Goal: Check status: Check status

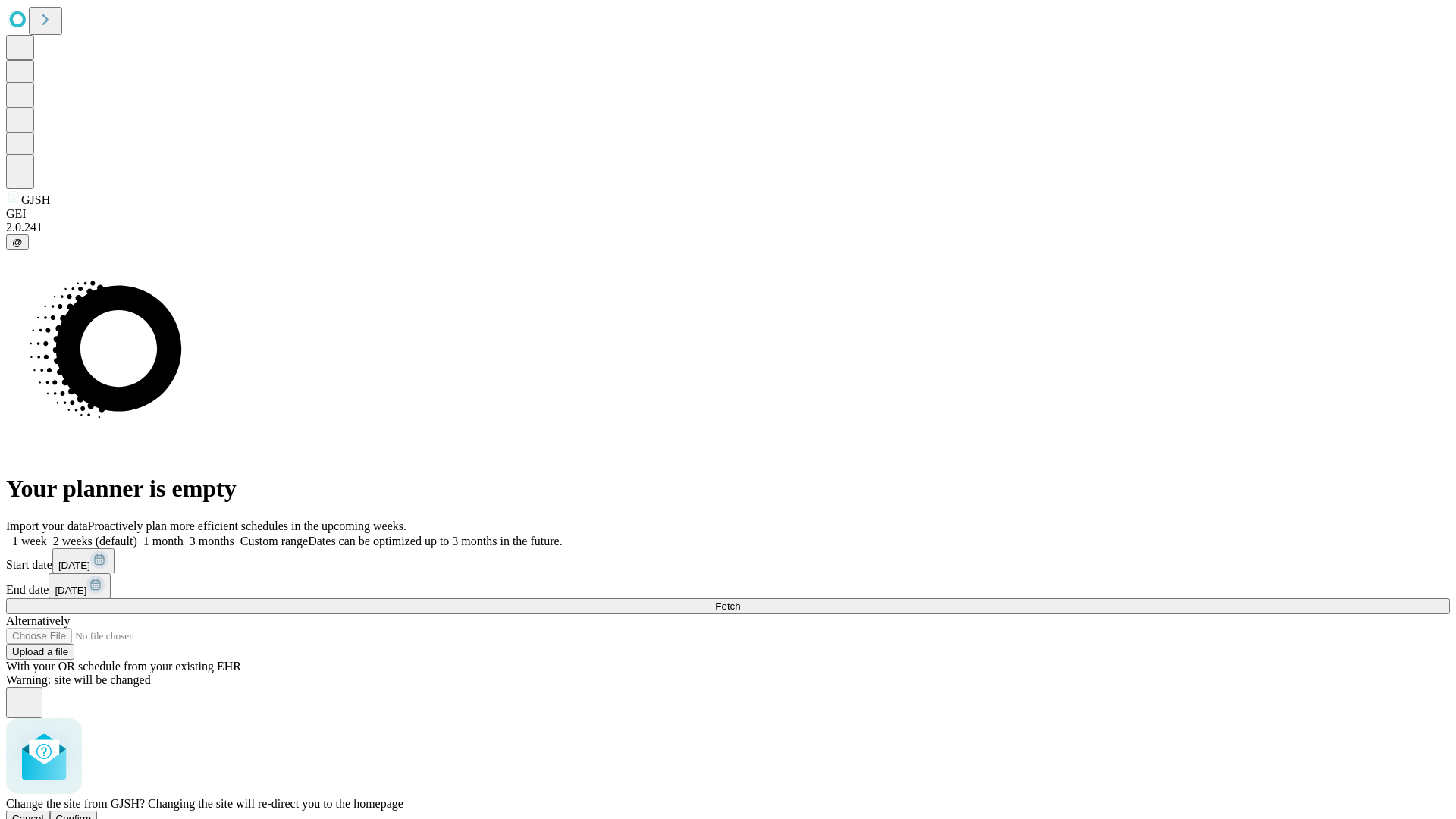
click at [91, 813] on span "Confirm" at bounding box center [74, 819] width 36 height 12
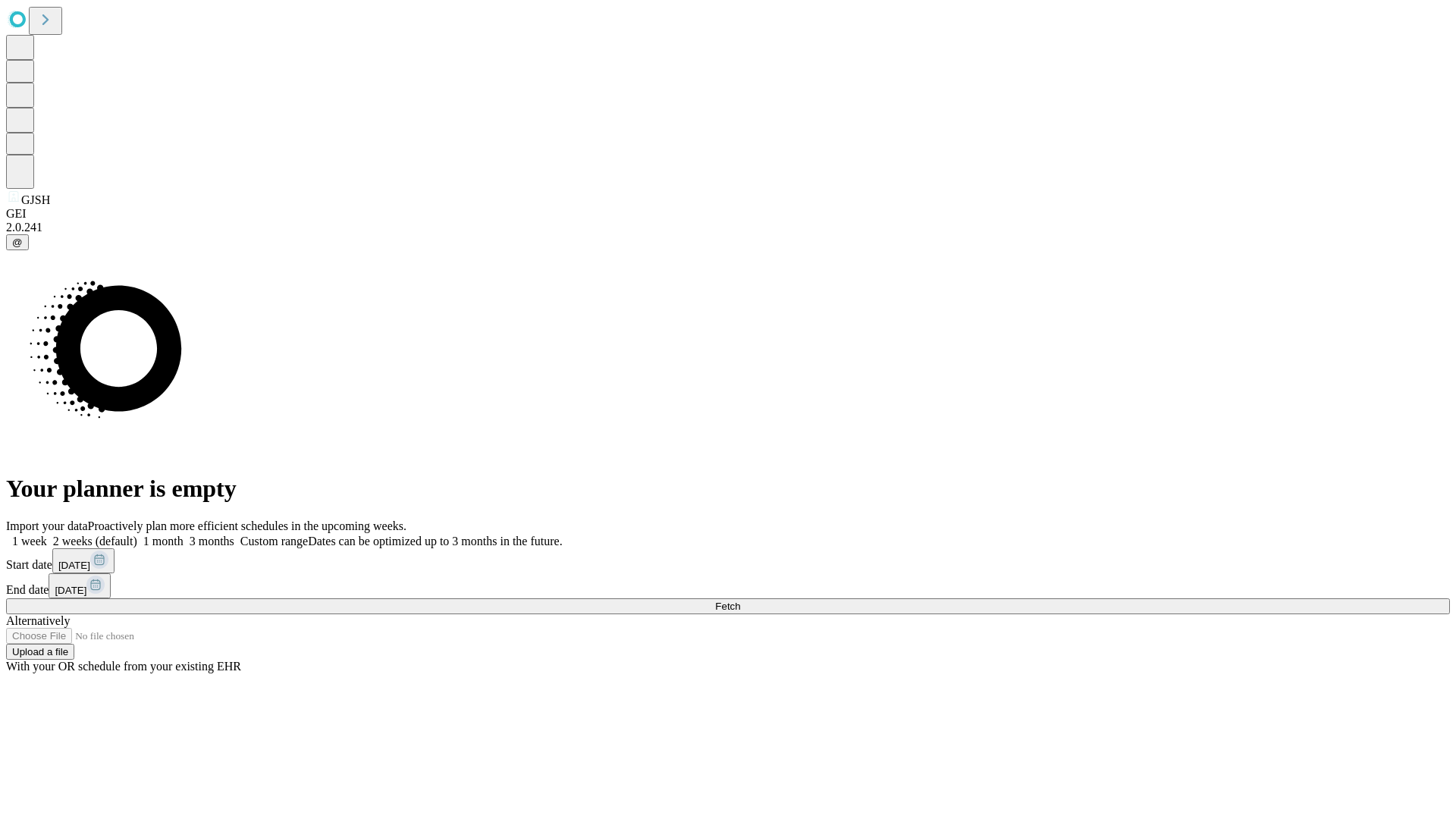
click at [47, 535] on label "1 week" at bounding box center [26, 541] width 41 height 13
click at [740, 601] on span "Fetch" at bounding box center [728, 607] width 25 height 12
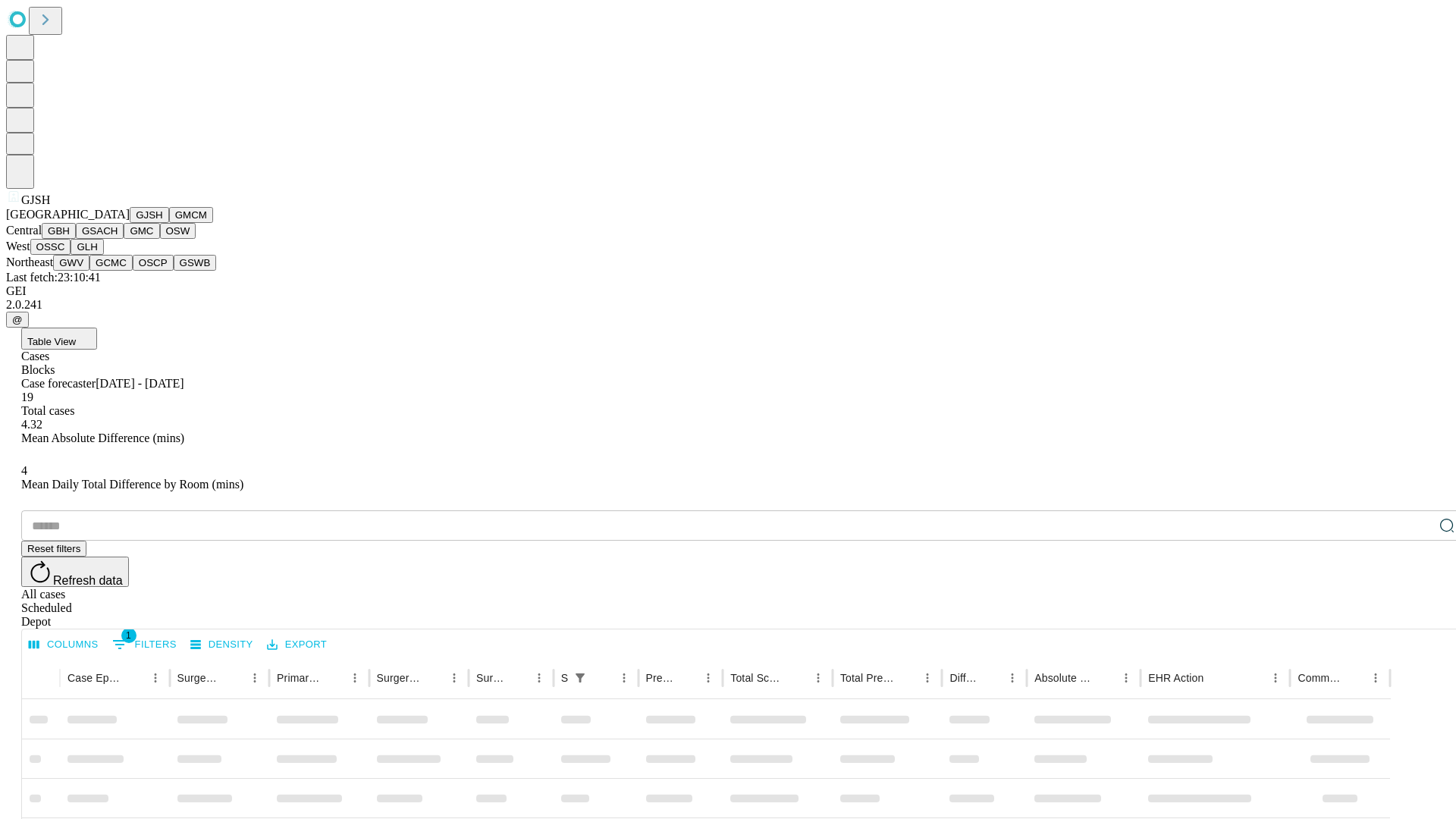
click at [169, 223] on button "GMCM" at bounding box center [191, 215] width 44 height 16
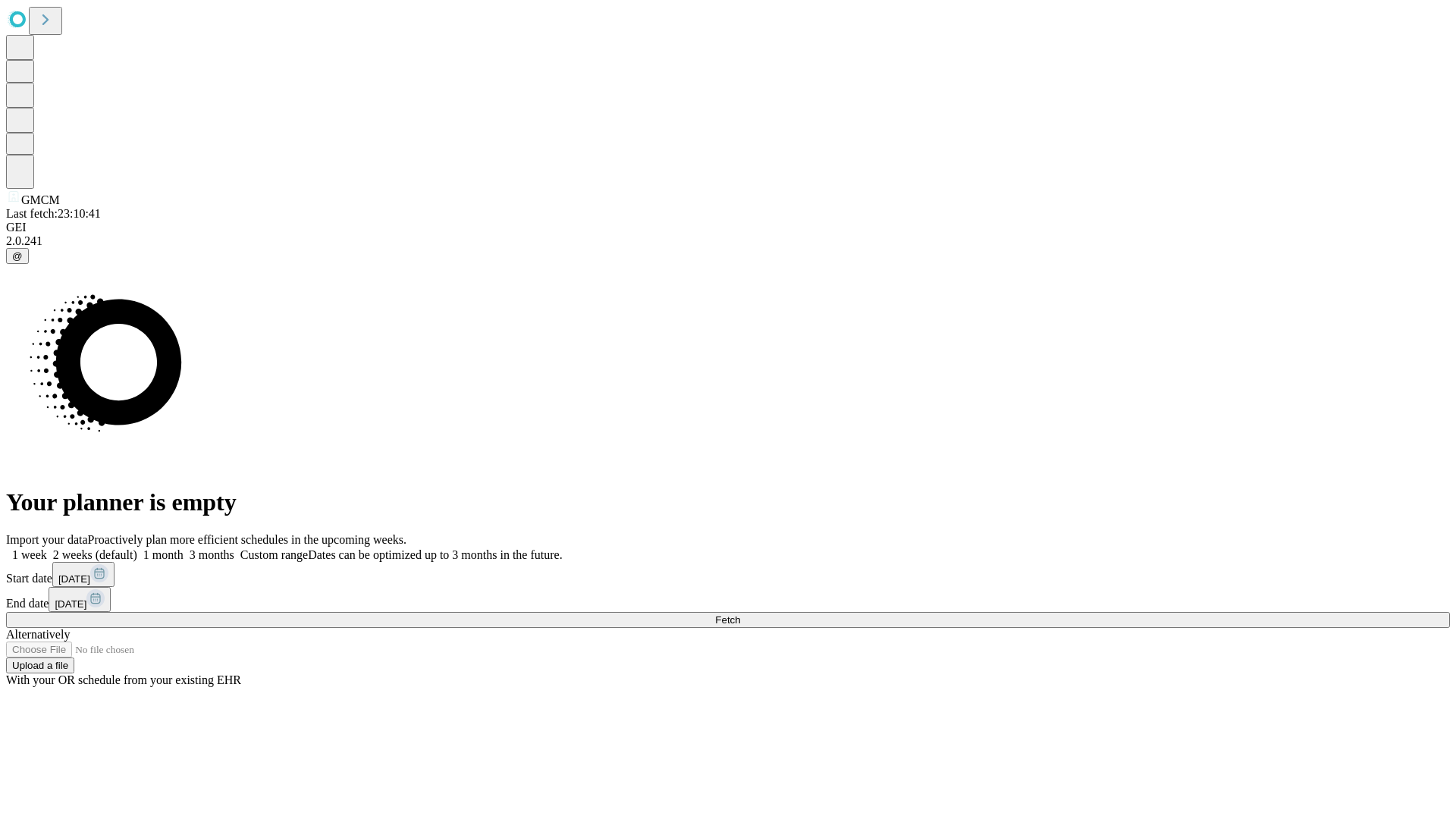
click at [47, 549] on label "1 week" at bounding box center [26, 554] width 41 height 13
click at [740, 615] on span "Fetch" at bounding box center [728, 621] width 25 height 12
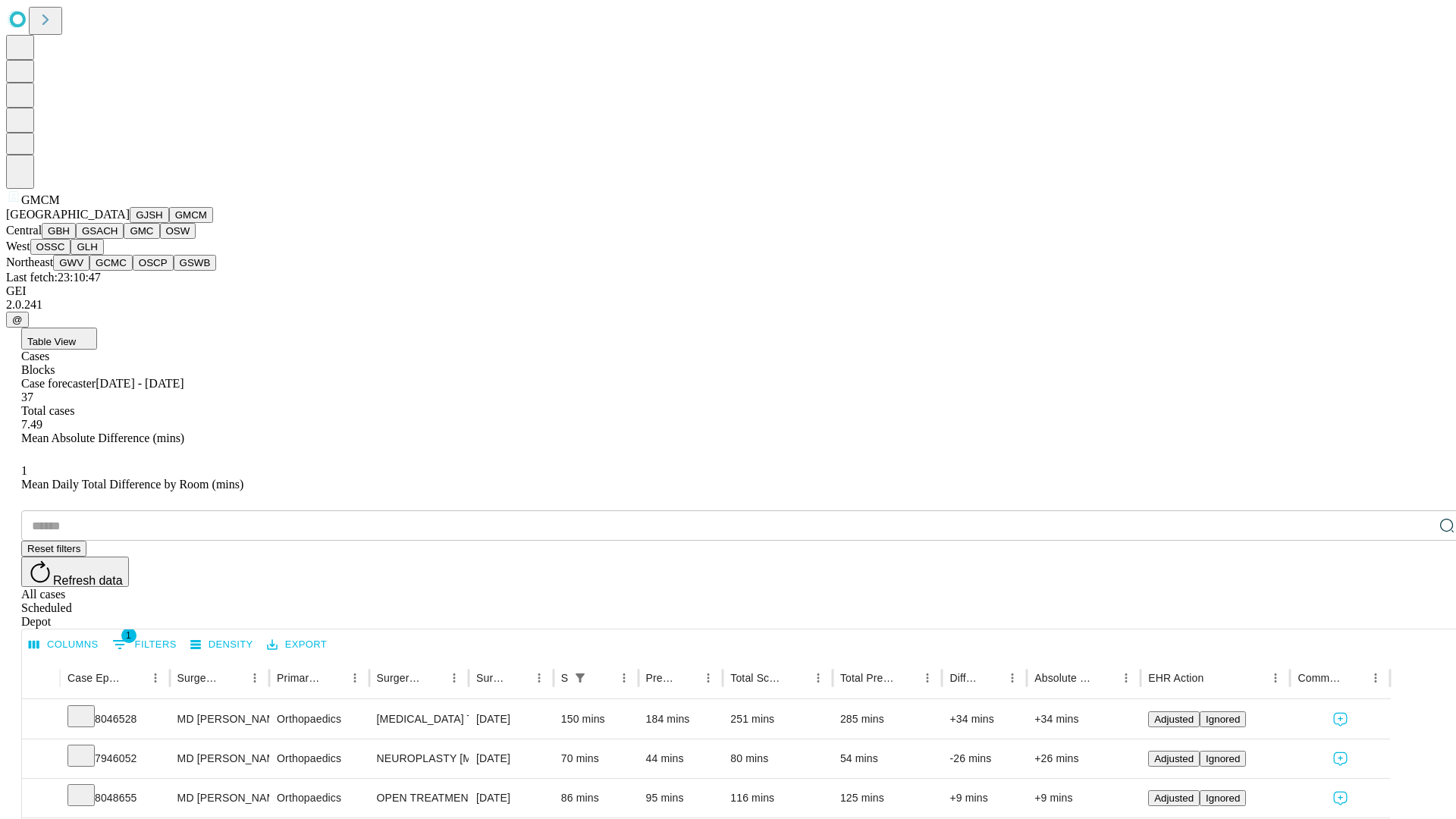
click at [76, 239] on button "GBH" at bounding box center [58, 231] width 34 height 16
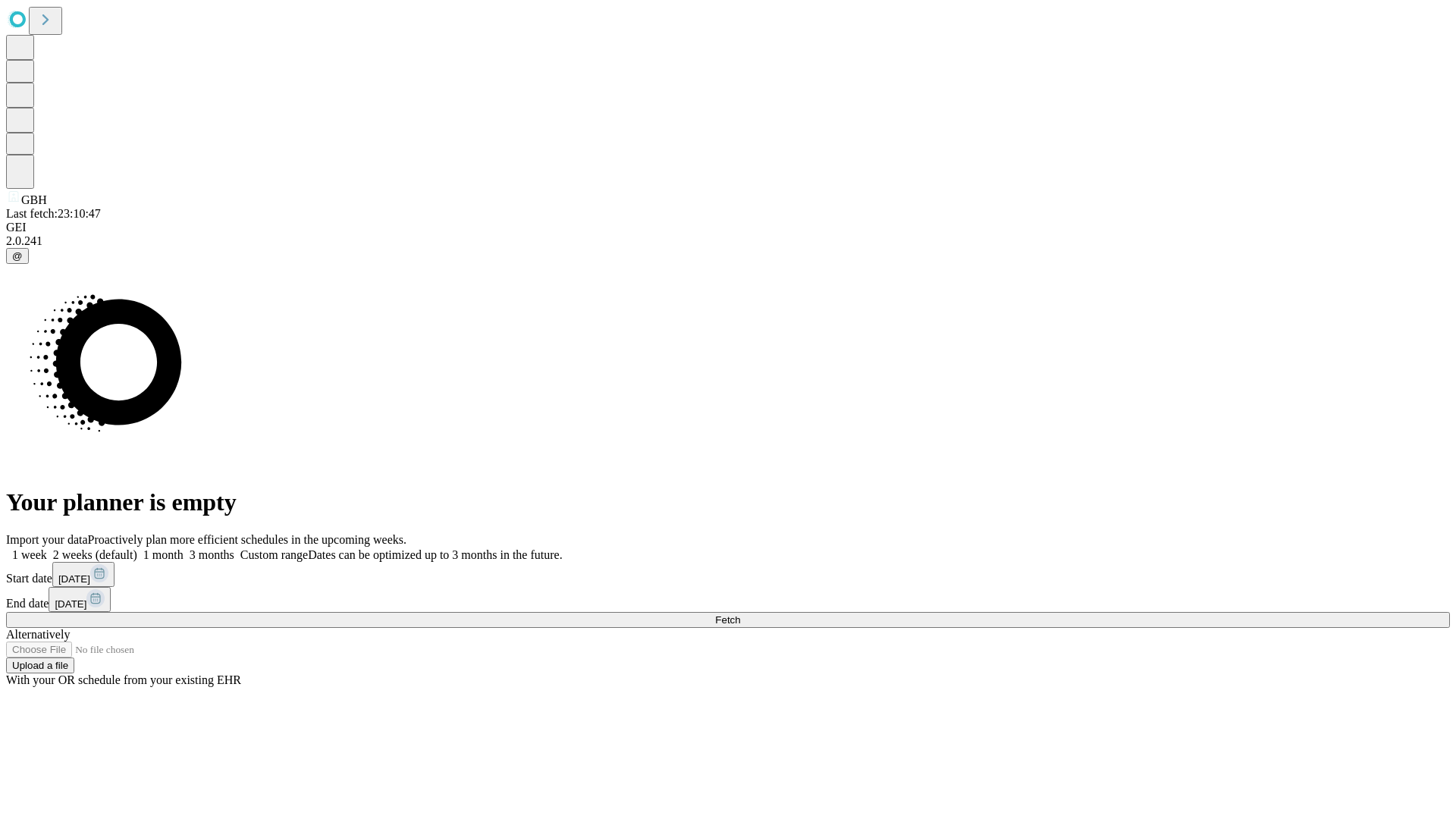
click at [47, 549] on label "1 week" at bounding box center [26, 554] width 41 height 13
click at [740, 615] on span "Fetch" at bounding box center [728, 621] width 25 height 12
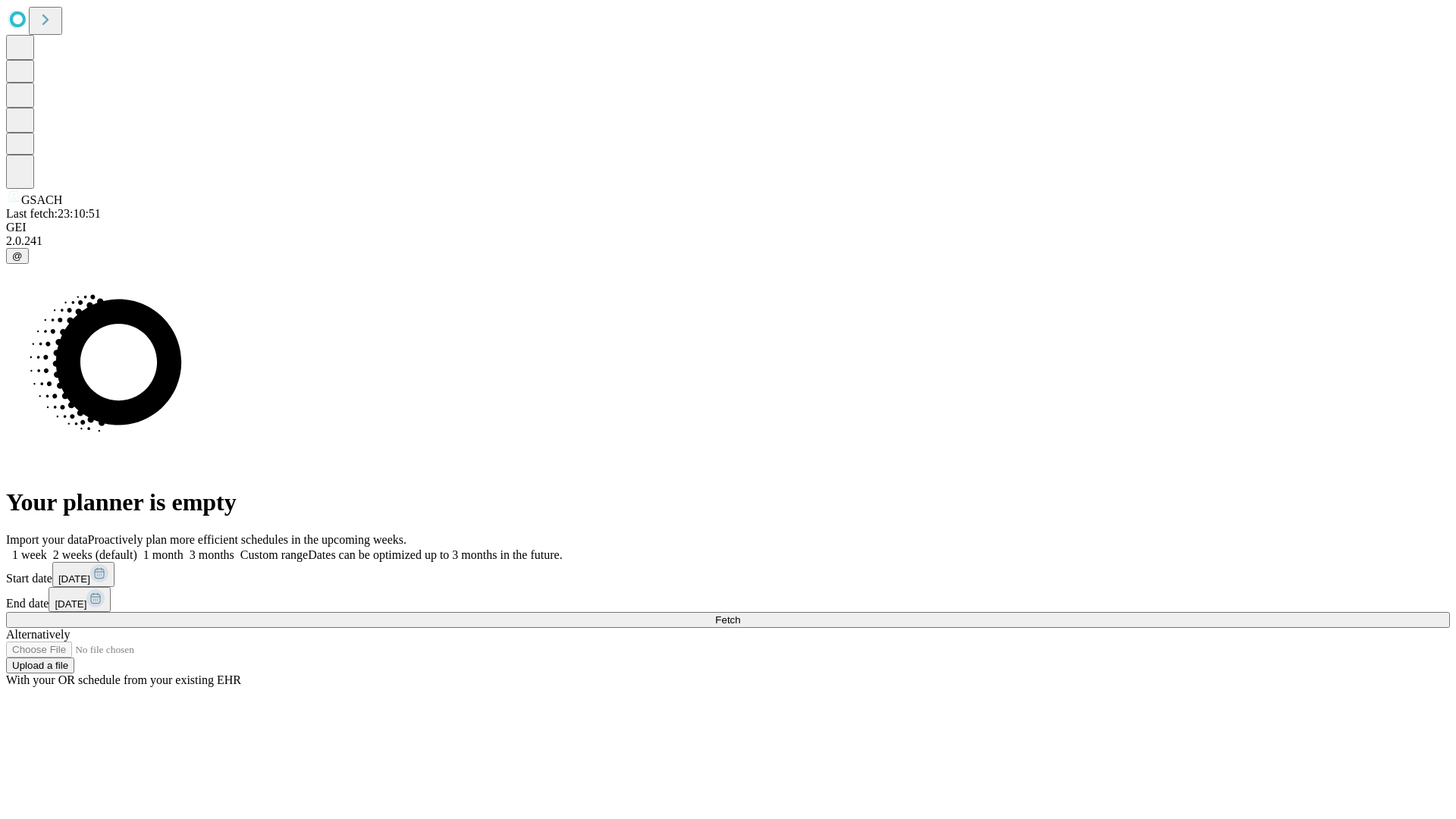
click at [47, 549] on label "1 week" at bounding box center [26, 554] width 41 height 13
click at [740, 615] on span "Fetch" at bounding box center [728, 621] width 25 height 12
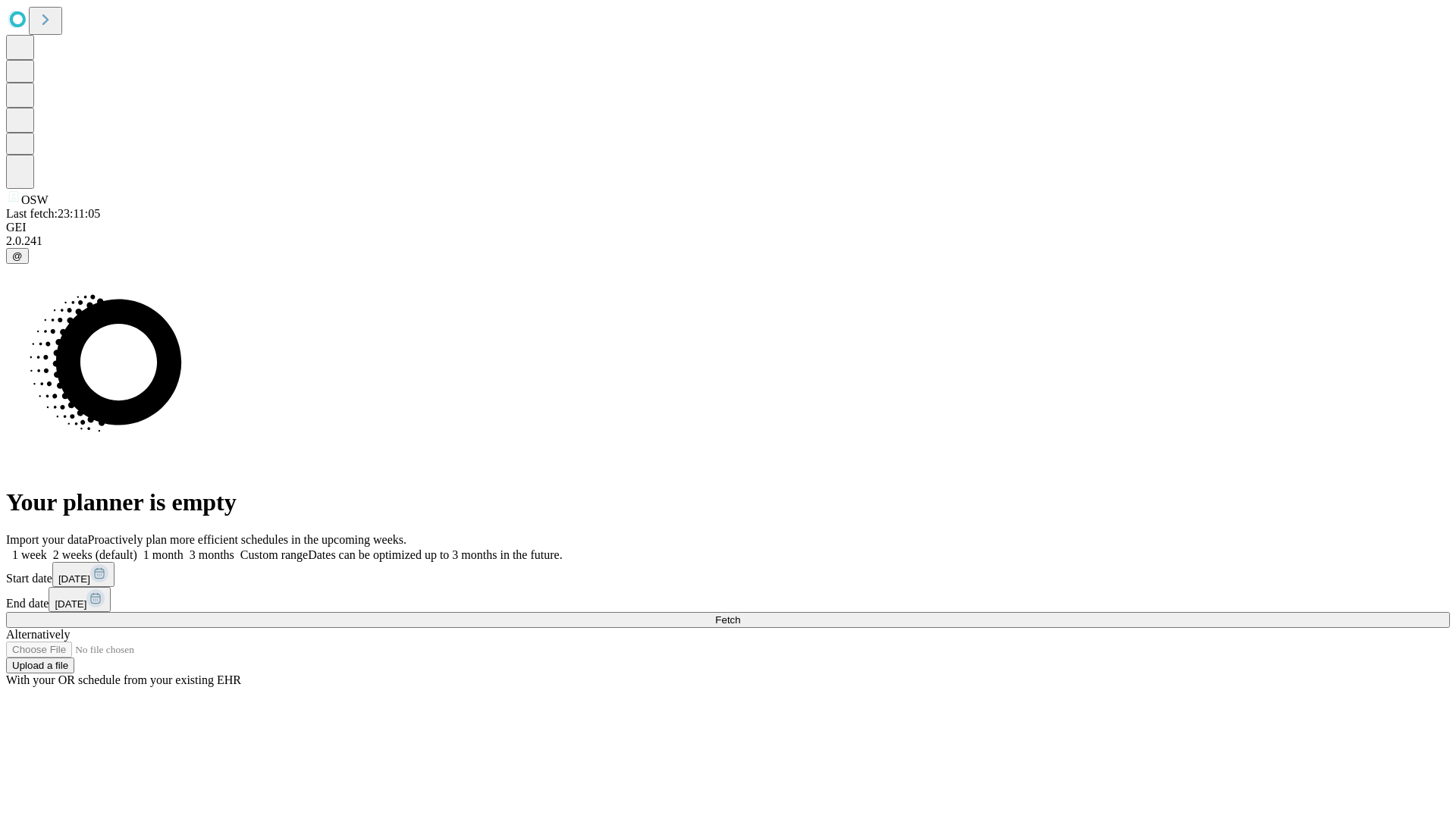
click at [47, 549] on label "1 week" at bounding box center [26, 554] width 41 height 13
click at [740, 615] on span "Fetch" at bounding box center [728, 621] width 25 height 12
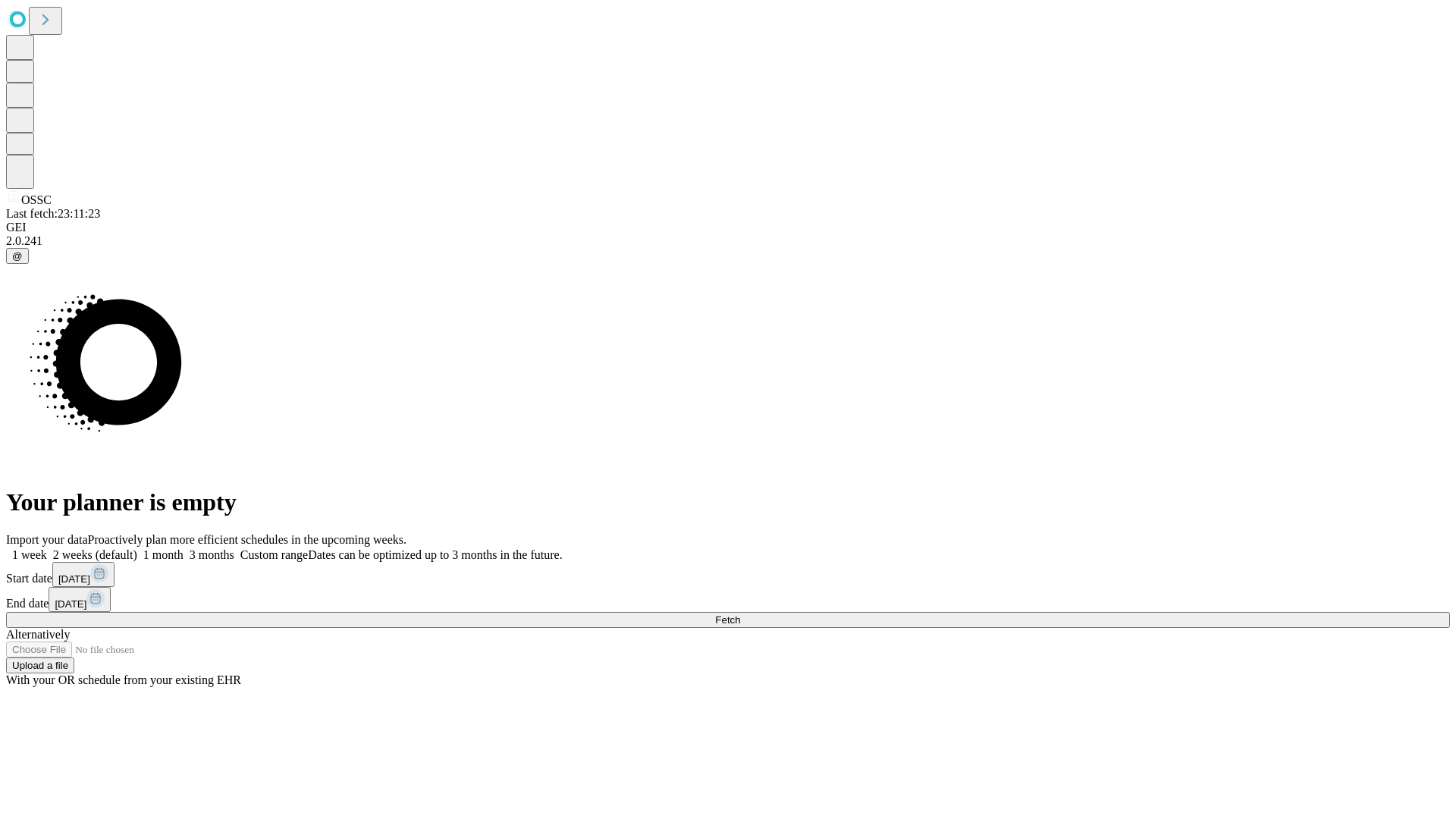
click at [47, 549] on label "1 week" at bounding box center [26, 554] width 41 height 13
click at [740, 615] on span "Fetch" at bounding box center [728, 621] width 25 height 12
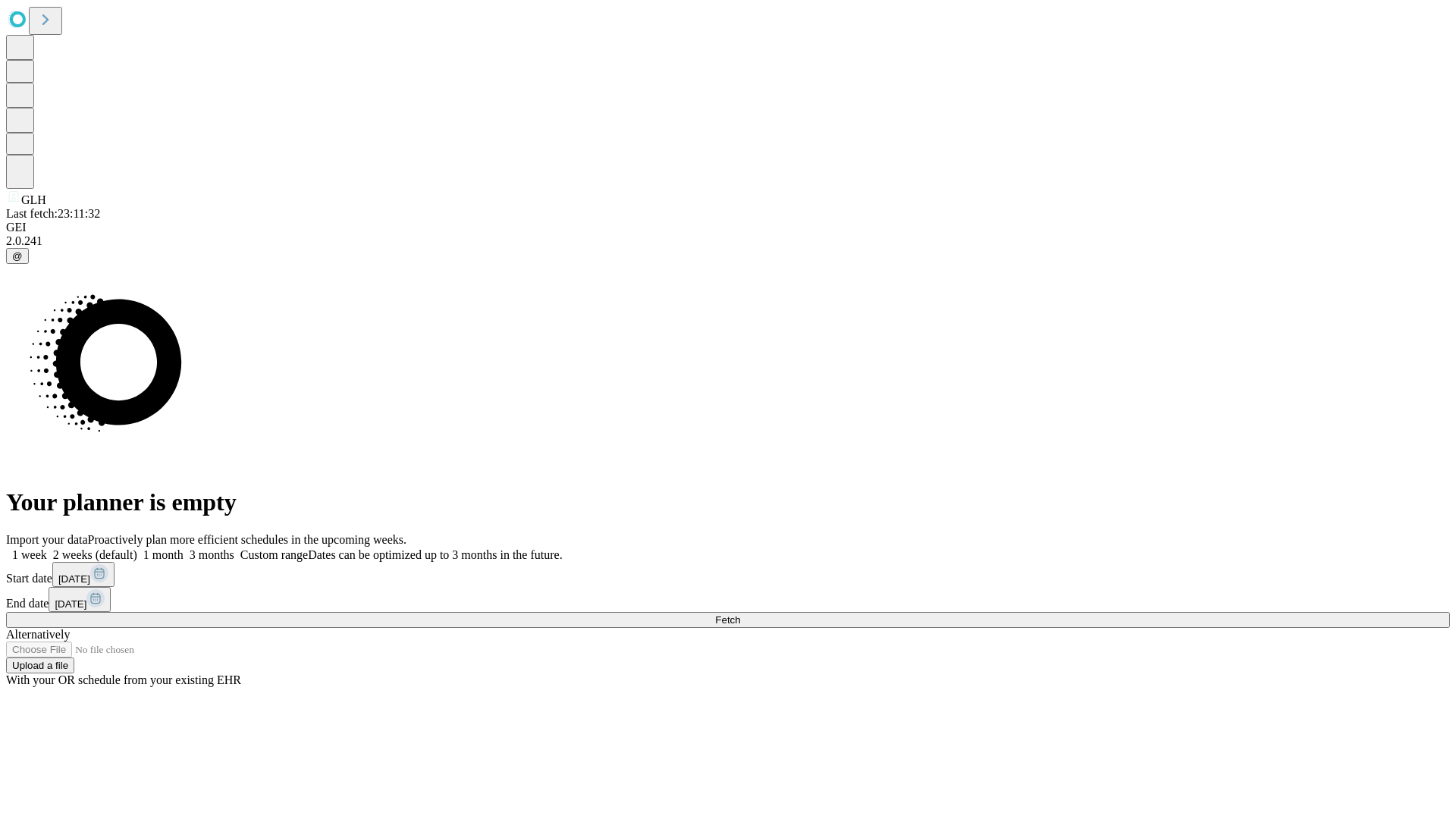
click at [47, 549] on label "1 week" at bounding box center [26, 554] width 41 height 13
click at [740, 615] on span "Fetch" at bounding box center [728, 621] width 25 height 12
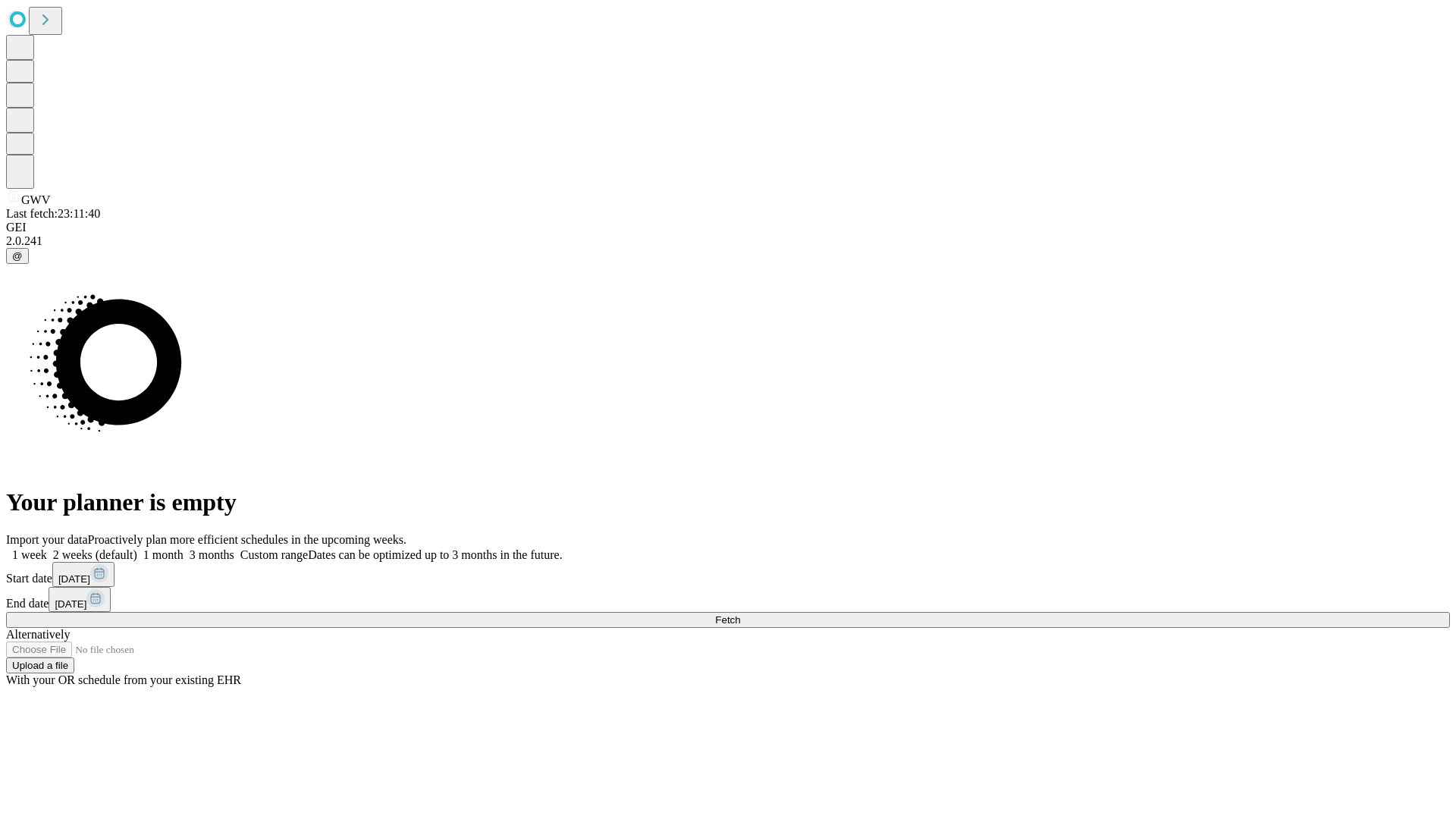
click at [47, 549] on label "1 week" at bounding box center [26, 554] width 41 height 13
click at [740, 615] on span "Fetch" at bounding box center [728, 621] width 25 height 12
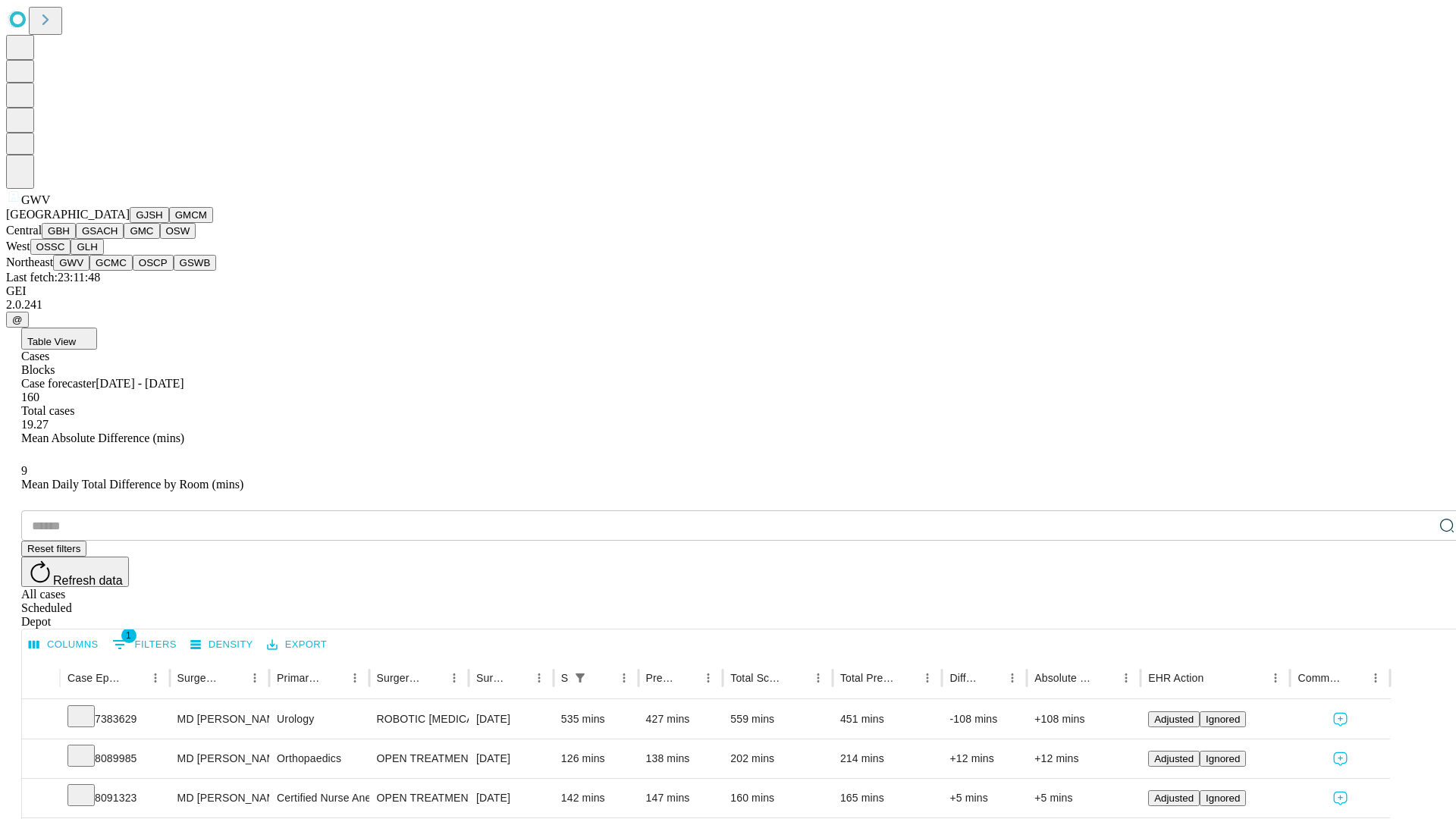
click at [118, 270] on button "GCMC" at bounding box center [111, 263] width 43 height 16
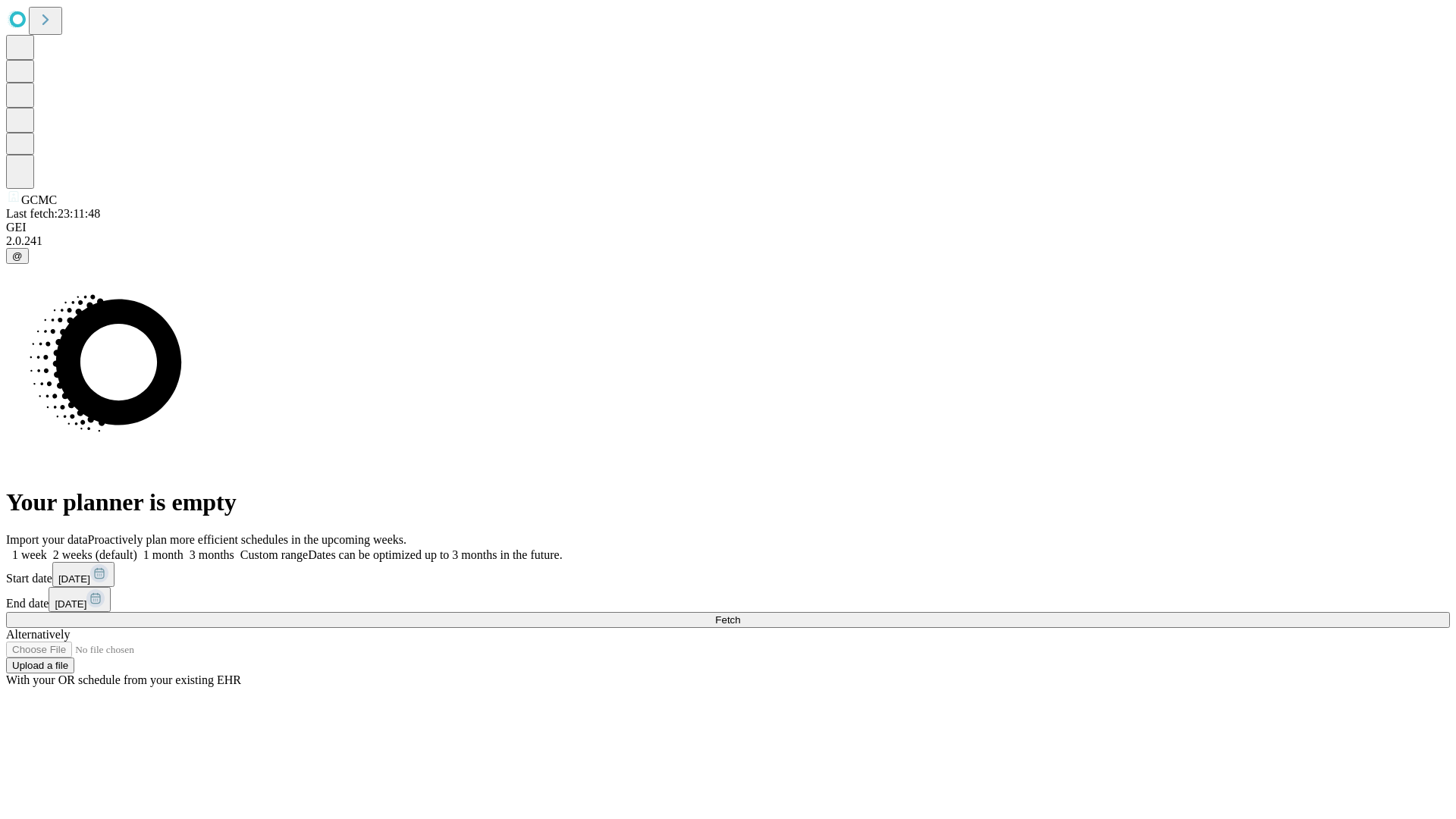
click at [47, 549] on label "1 week" at bounding box center [26, 554] width 41 height 13
click at [740, 615] on span "Fetch" at bounding box center [728, 621] width 25 height 12
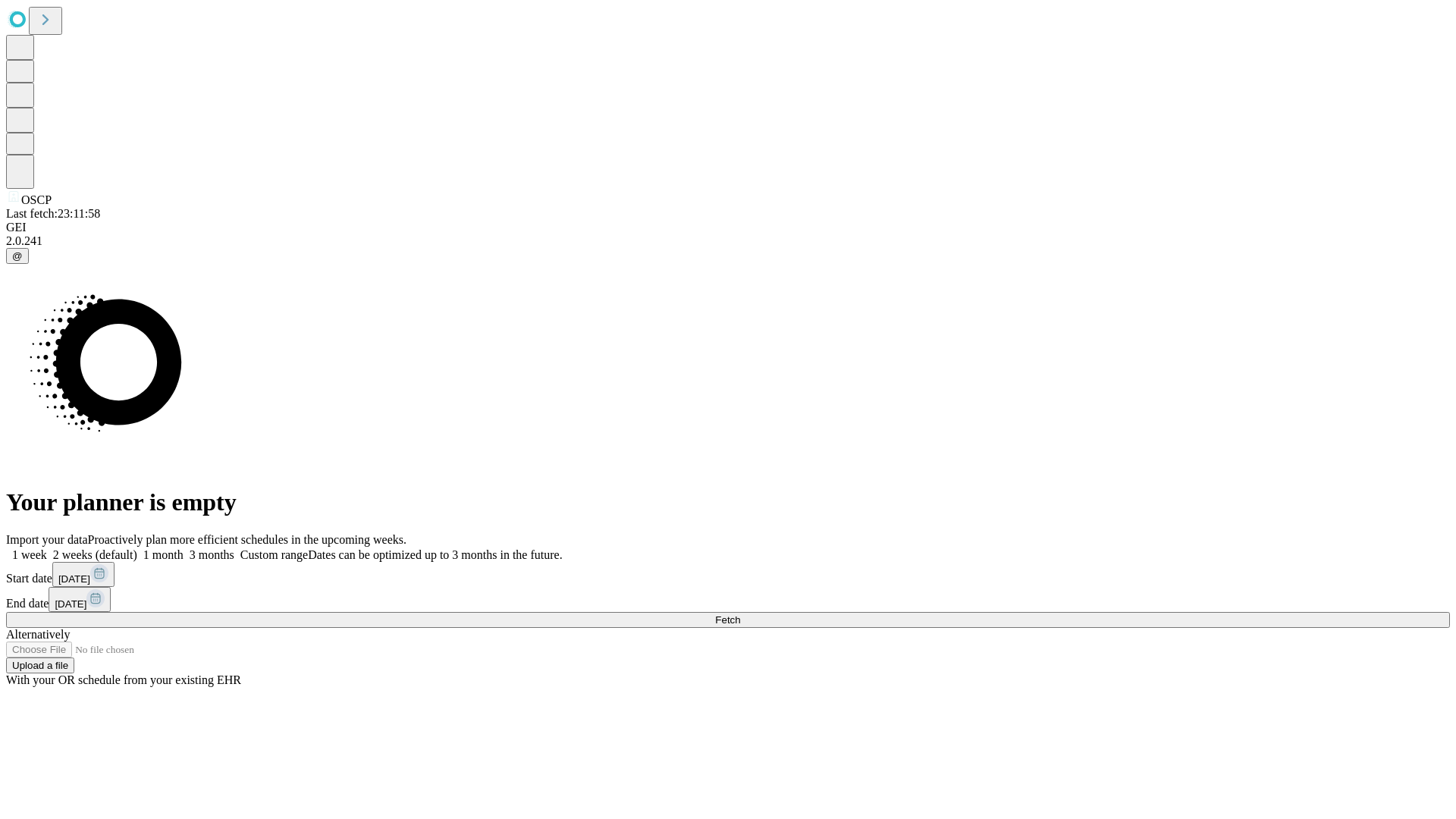
click at [47, 549] on label "1 week" at bounding box center [26, 554] width 41 height 13
click at [740, 615] on span "Fetch" at bounding box center [728, 621] width 25 height 12
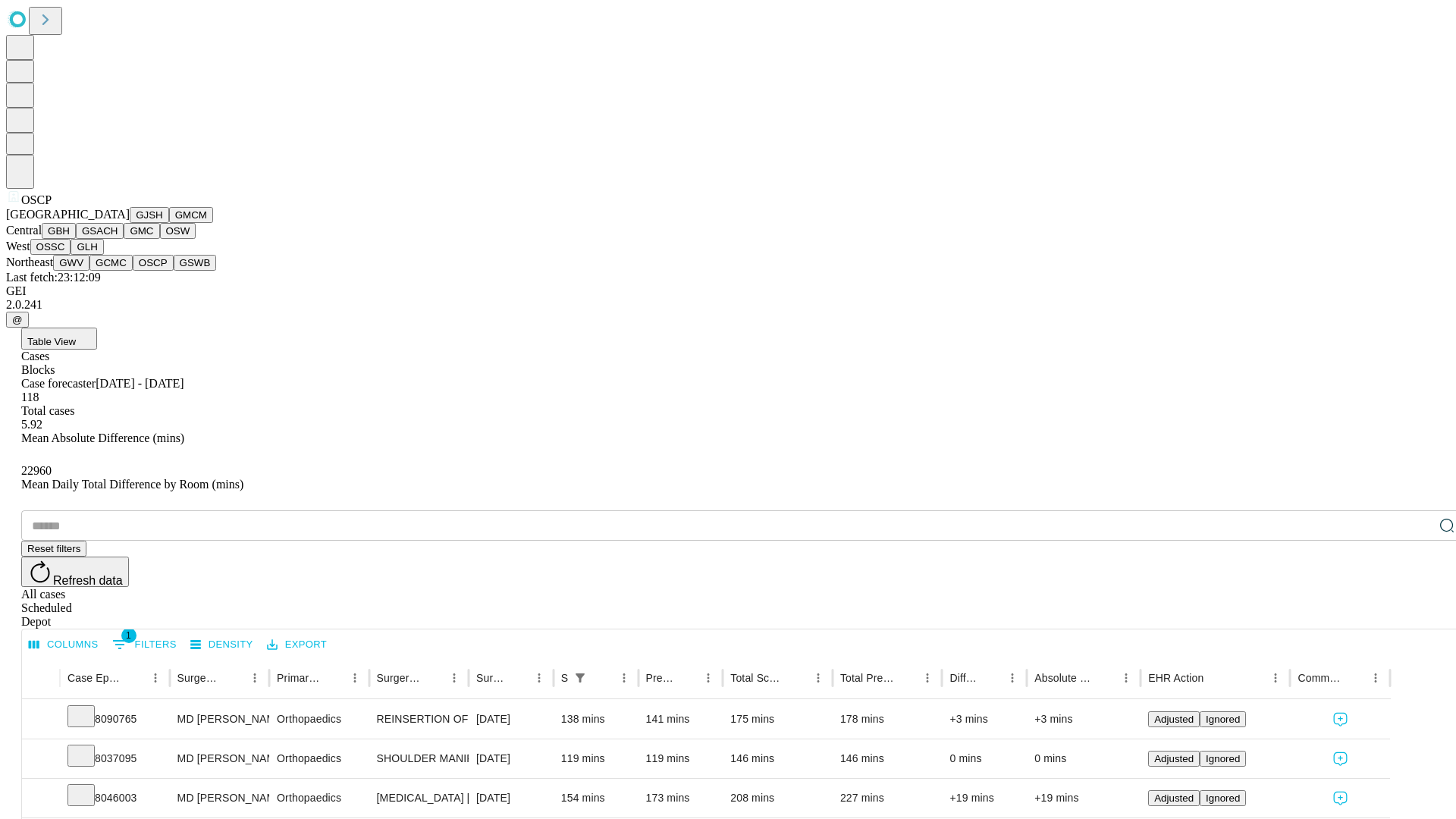
click at [174, 270] on button "GSWB" at bounding box center [195, 263] width 43 height 16
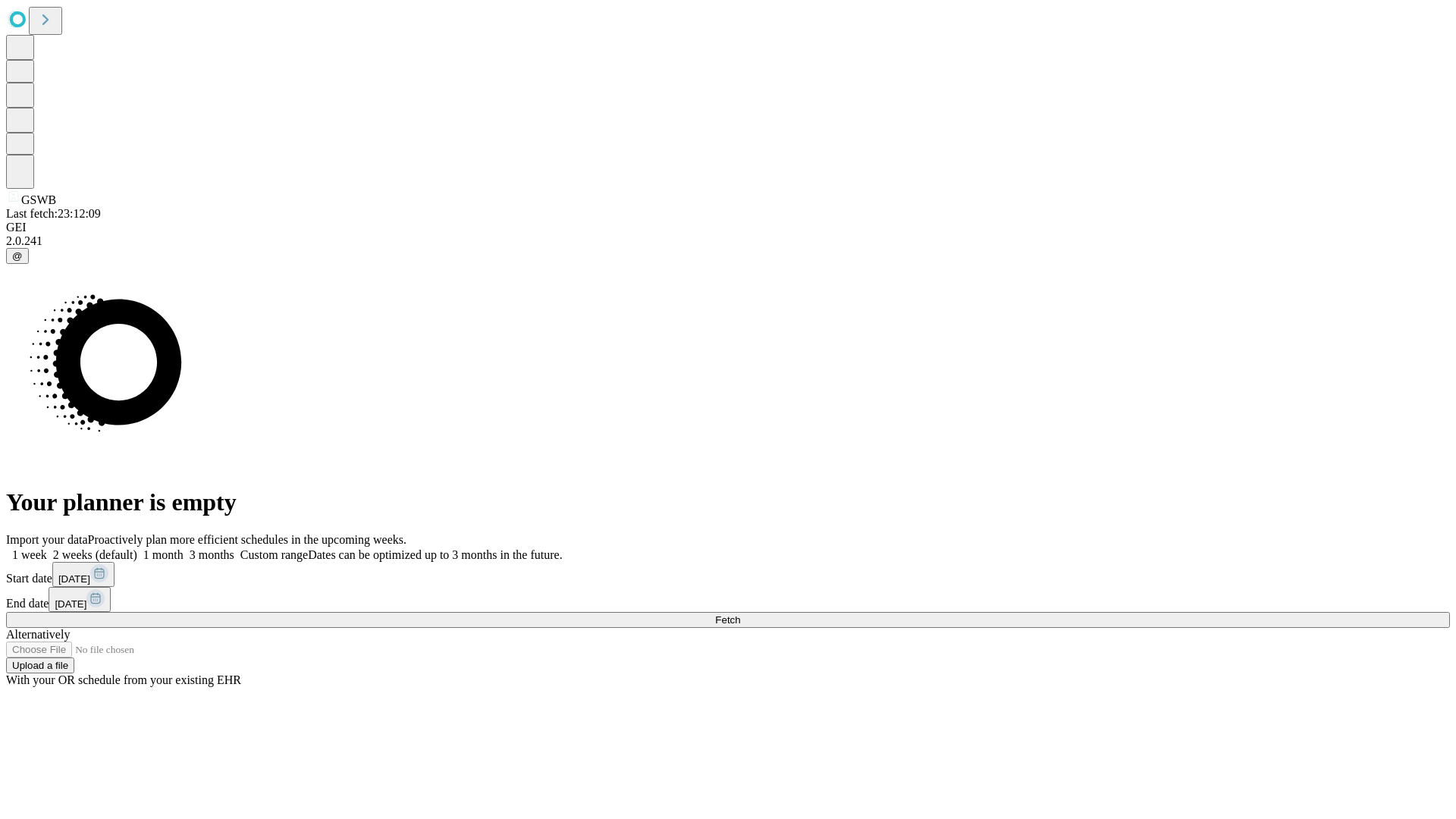
click at [47, 549] on label "1 week" at bounding box center [26, 554] width 41 height 13
click at [740, 615] on span "Fetch" at bounding box center [728, 621] width 25 height 12
